Goal: Navigation & Orientation: Find specific page/section

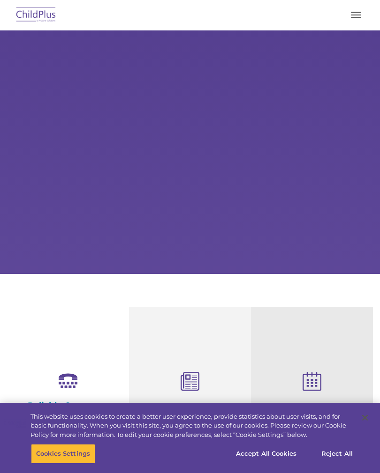
select select "MEDIUM"
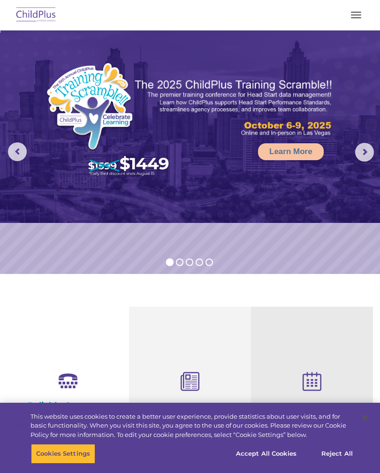
click at [363, 11] on button "button" at bounding box center [356, 14] width 20 height 15
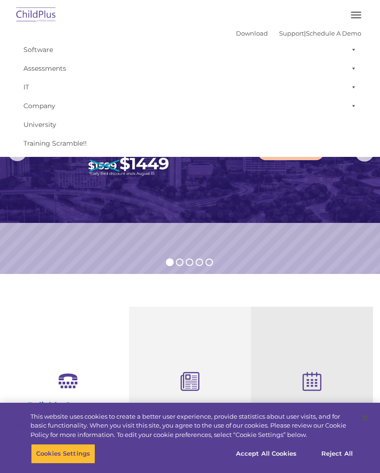
click at [354, 19] on button "button" at bounding box center [356, 14] width 20 height 15
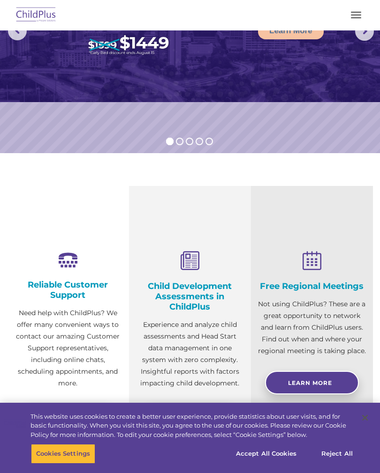
scroll to position [162, 0]
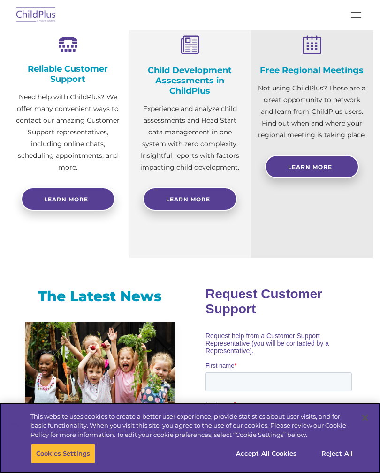
click at [282, 464] on button "Accept All Cookies" at bounding box center [266, 454] width 71 height 20
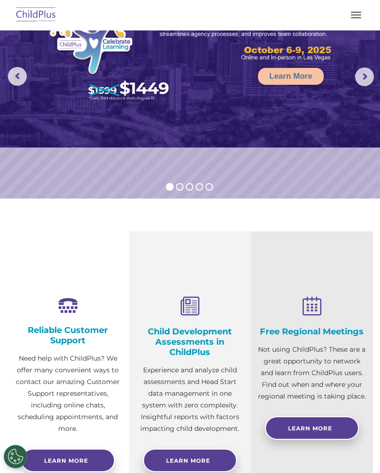
scroll to position [0, 0]
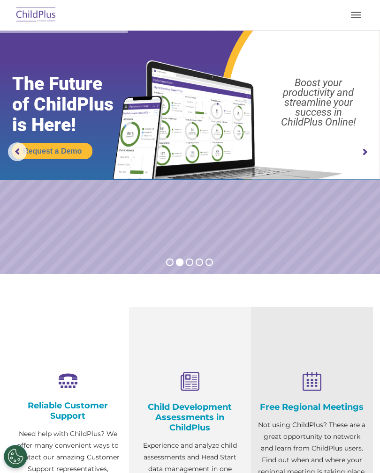
click at [360, 17] on button "button" at bounding box center [356, 14] width 20 height 15
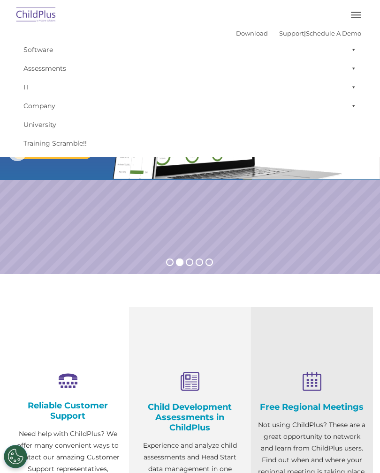
click at [356, 18] on span "button" at bounding box center [356, 17] width 10 height 1
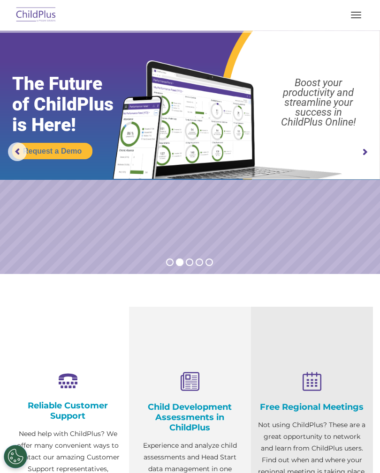
click at [360, 15] on button "button" at bounding box center [356, 14] width 20 height 15
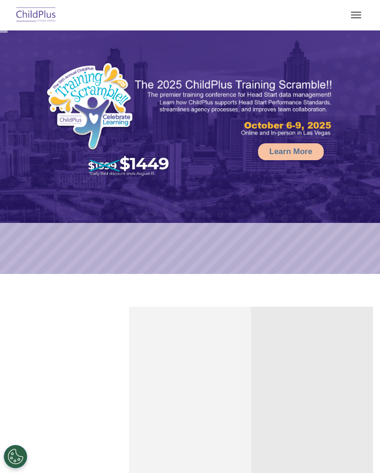
select select "MEDIUM"
click at [356, 16] on button "button" at bounding box center [356, 14] width 20 height 15
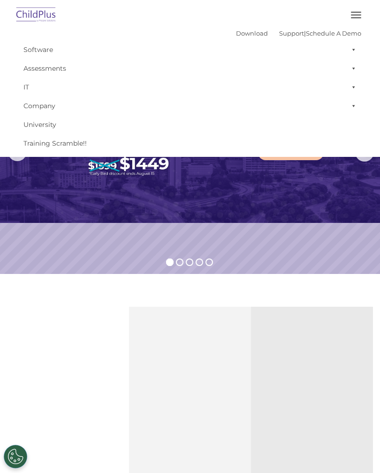
click at [356, 86] on span at bounding box center [351, 87] width 9 height 19
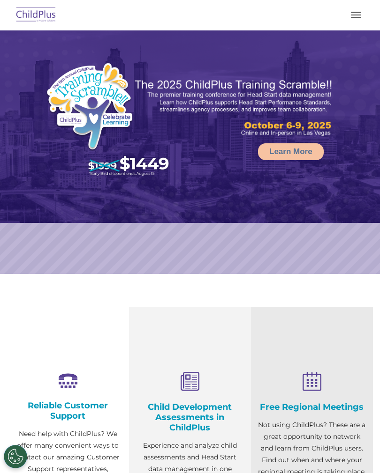
select select "MEDIUM"
click at [359, 10] on button "button" at bounding box center [356, 14] width 20 height 15
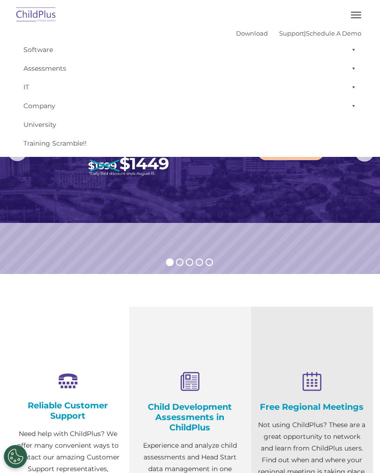
click at [354, 16] on button "button" at bounding box center [356, 14] width 20 height 15
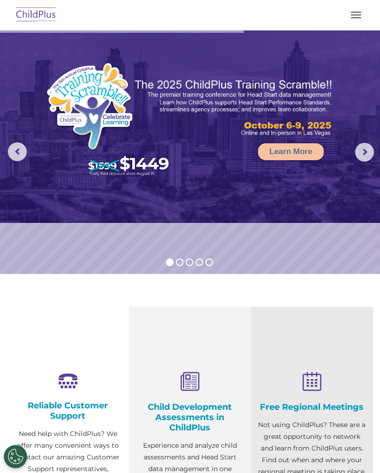
click at [357, 13] on button "button" at bounding box center [356, 14] width 20 height 15
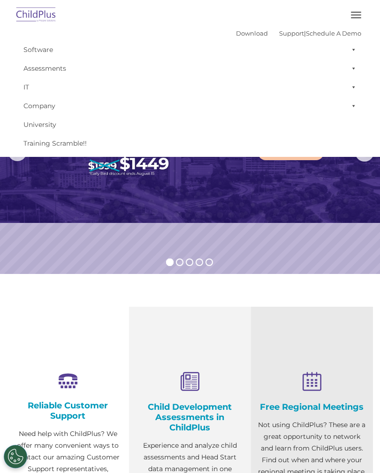
click at [355, 51] on span at bounding box center [351, 49] width 9 height 19
